Goal: Find specific page/section: Find specific page/section

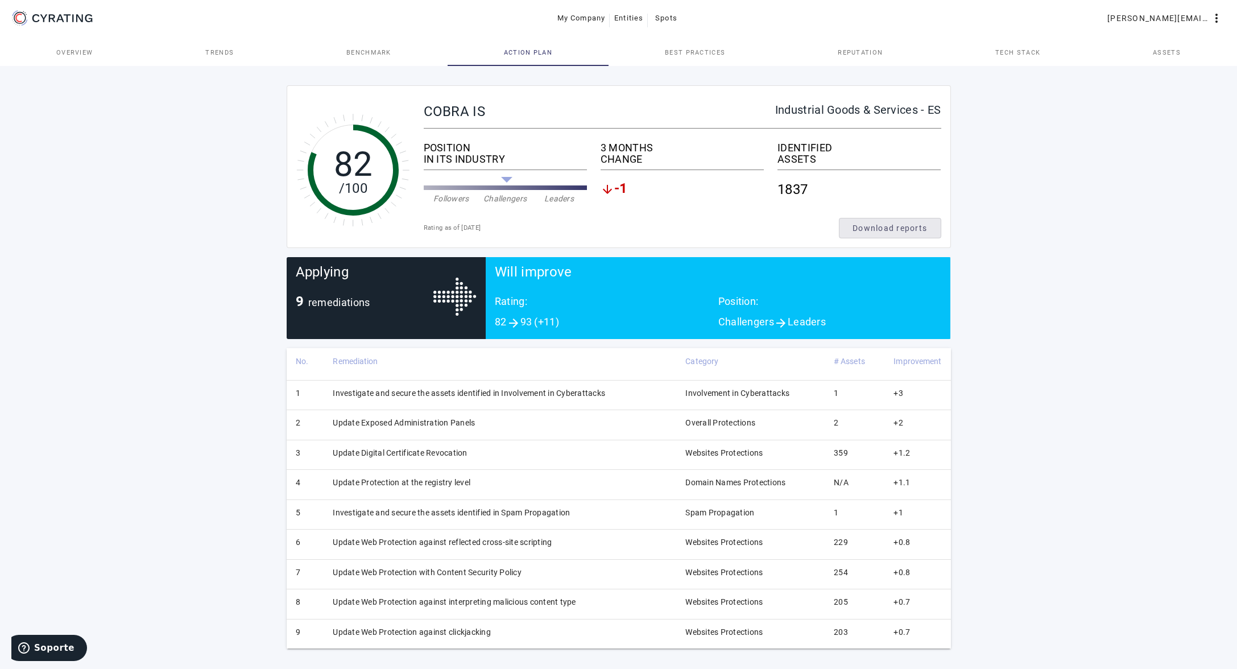
drag, startPoint x: 1138, startPoint y: 48, endPoint x: 1146, endPoint y: 49, distance: 8.7
click at [1138, 48] on link "Assets" at bounding box center [1166, 52] width 140 height 27
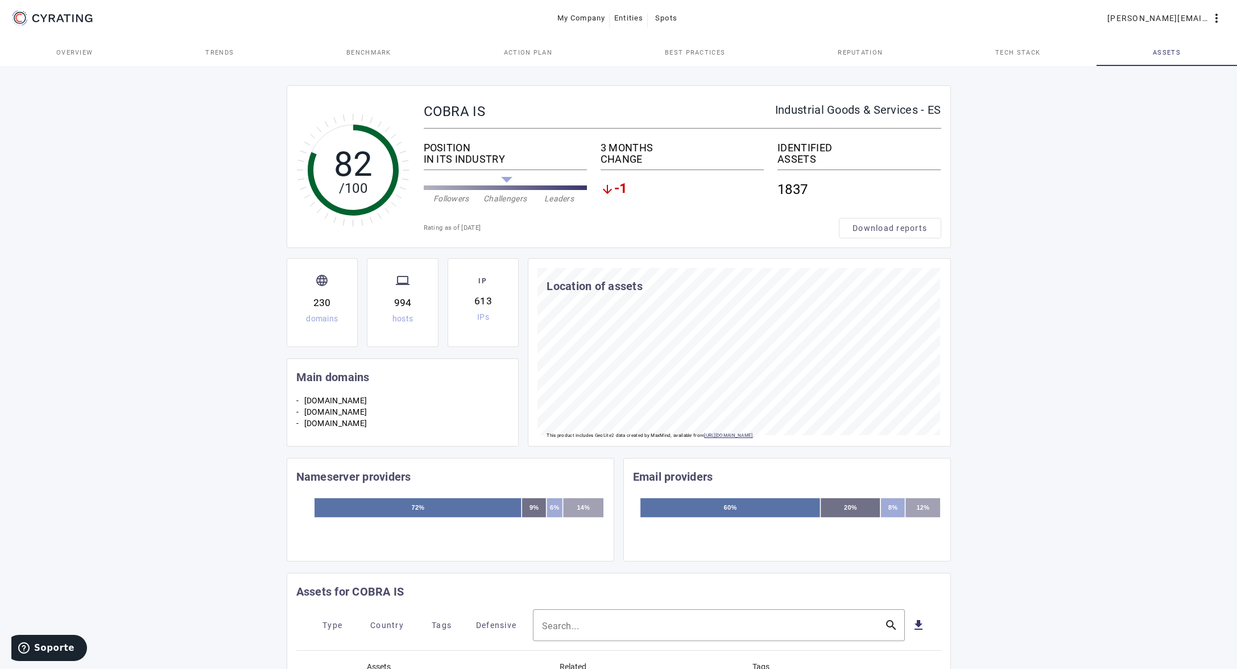
click at [133, 244] on div "82 /100 COBRA IS Industrial Goods & Services - ES POSITION IN ITS INDUSTRY Foll…" at bounding box center [618, 603] width 1237 height 1079
click at [604, 620] on input "Search..." at bounding box center [708, 625] width 333 height 14
paste input "[DOMAIN_NAME]"
type input "[DOMAIN_NAME]"
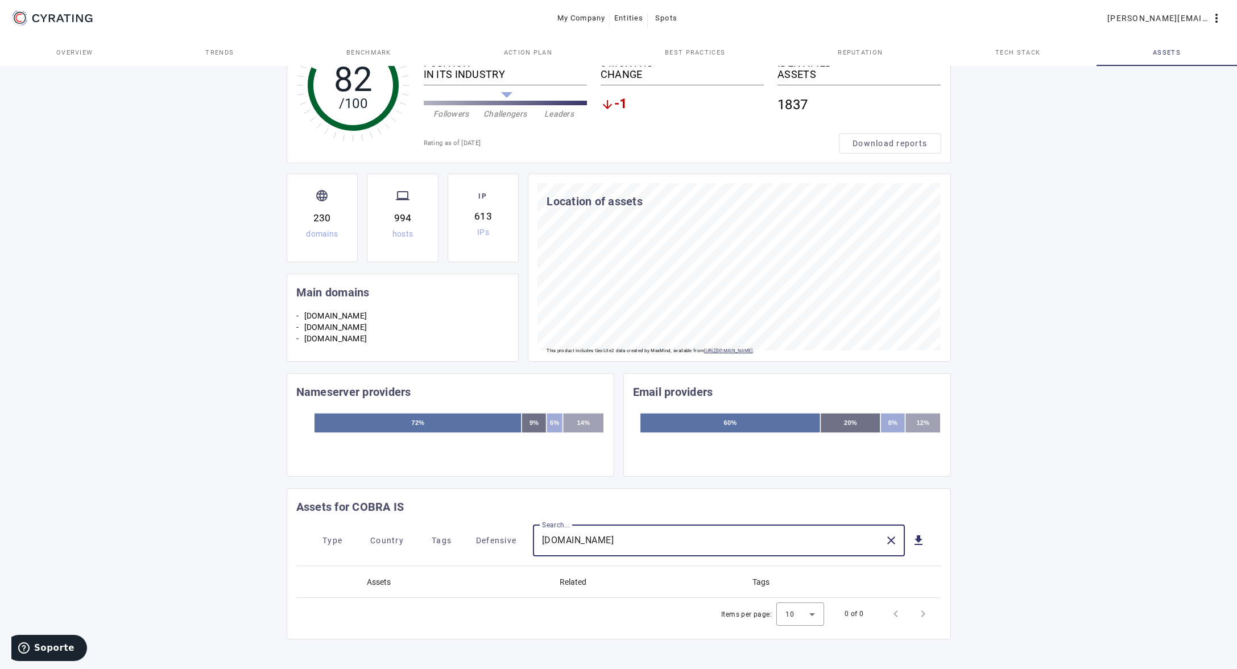
scroll to position [88, 0]
click at [901, 542] on span at bounding box center [890, 540] width 27 height 27
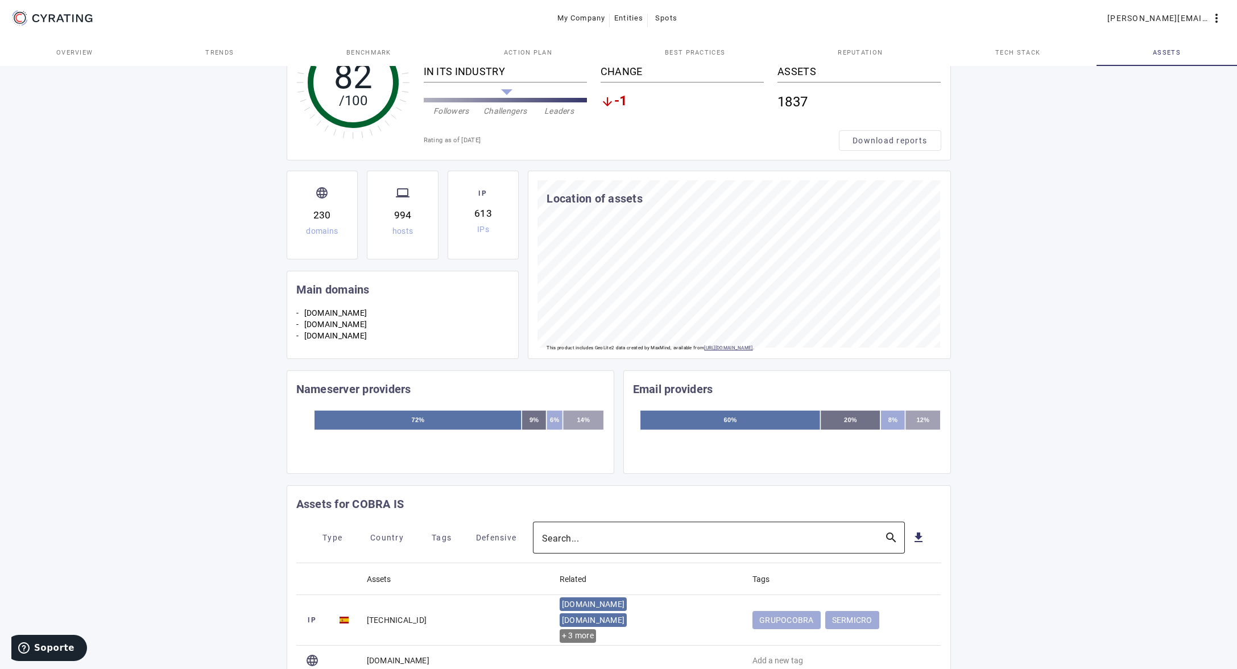
click at [210, 627] on div "82 /100 COBRA IS Industrial Goods & Services - ES POSITION IN ITS INDUSTRY Foll…" at bounding box center [618, 515] width 1237 height 1079
click at [238, 46] on link "Trends" at bounding box center [219, 52] width 141 height 27
